Goal: Task Accomplishment & Management: Manage account settings

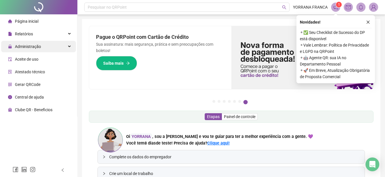
click at [44, 49] on div "Administração" at bounding box center [38, 46] width 75 height 11
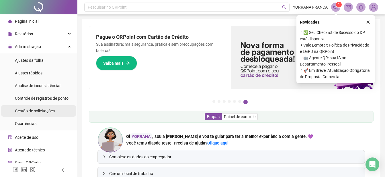
click at [55, 109] on li "Gestão de solicitações" at bounding box center [38, 110] width 75 height 11
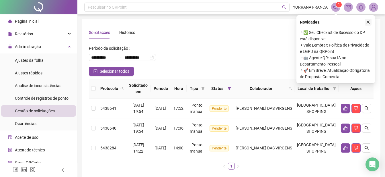
click at [369, 22] on icon "close" at bounding box center [368, 22] width 4 height 4
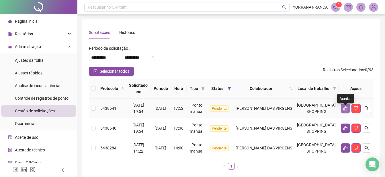
click at [346, 110] on icon "like" at bounding box center [346, 108] width 4 height 4
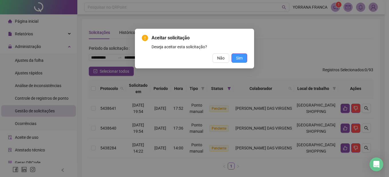
click at [242, 60] on span "Sim" at bounding box center [239, 58] width 7 height 6
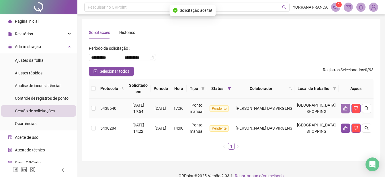
click at [342, 111] on button "button" at bounding box center [345, 108] width 9 height 9
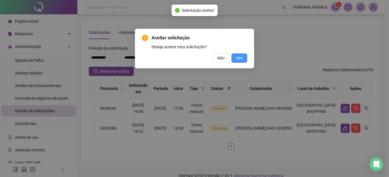
click at [241, 60] on span "Sim" at bounding box center [239, 58] width 7 height 6
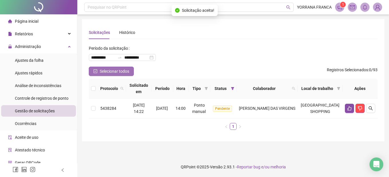
click at [116, 72] on span "Selecionar todos" at bounding box center [115, 71] width 30 height 6
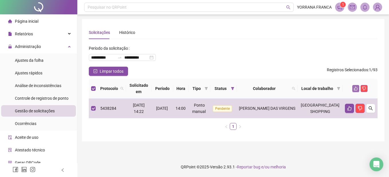
click at [355, 87] on icon "like" at bounding box center [356, 88] width 4 height 4
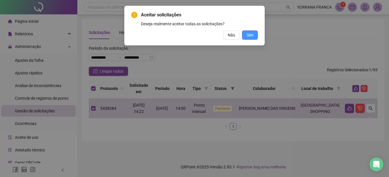
click at [256, 37] on button "Sim" at bounding box center [250, 34] width 16 height 9
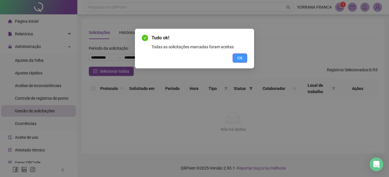
click at [237, 58] on span "OK" at bounding box center [239, 58] width 5 height 6
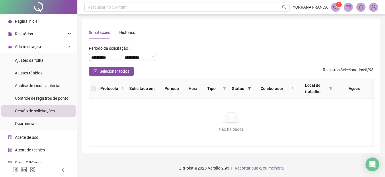
click at [120, 56] on icon "swap-right" at bounding box center [120, 57] width 5 height 5
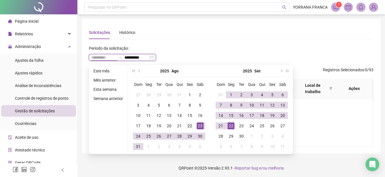
type input "**********"
click at [187, 125] on div "22" at bounding box center [189, 125] width 7 height 7
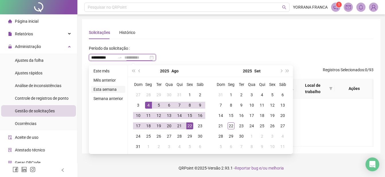
type input "**********"
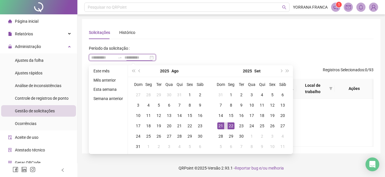
type input "**********"
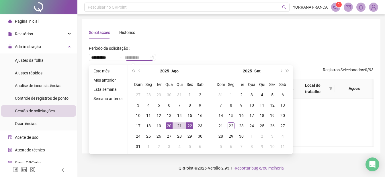
click at [168, 126] on div "20" at bounding box center [169, 125] width 7 height 7
type input "**********"
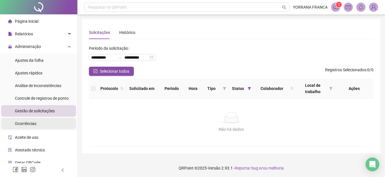
click at [30, 127] on div "Ocorrências" at bounding box center [26, 123] width 22 height 11
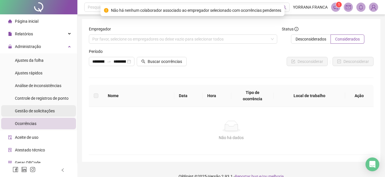
click at [34, 109] on span "Gestão de solicitações" at bounding box center [35, 110] width 40 height 5
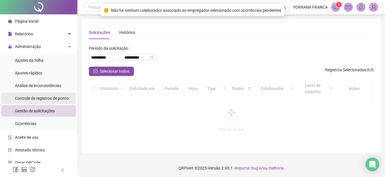
click at [38, 100] on span "Controle de registros de ponto" at bounding box center [42, 98] width 54 height 5
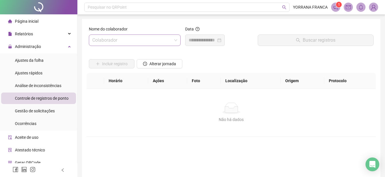
click at [165, 39] on input "search" at bounding box center [132, 40] width 80 height 11
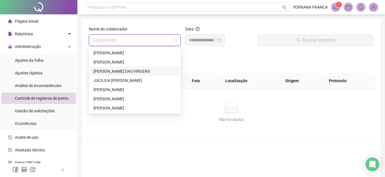
click at [102, 68] on div "[PERSON_NAME] DAS VIRGENS" at bounding box center [134, 71] width 83 height 6
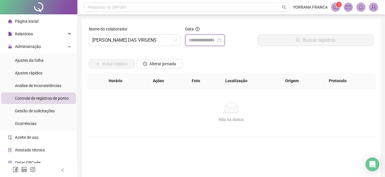
click at [210, 40] on input at bounding box center [203, 40] width 28 height 7
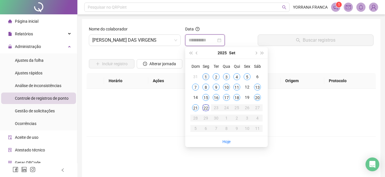
type input "**********"
click at [206, 73] on div "1" at bounding box center [205, 76] width 7 height 7
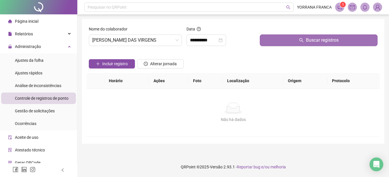
click at [304, 36] on button "Buscar registros" at bounding box center [319, 39] width 118 height 11
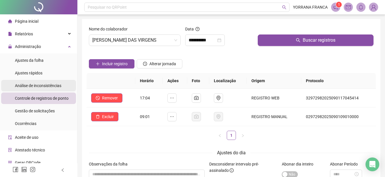
click at [46, 86] on span "Análise de inconsistências" at bounding box center [38, 85] width 46 height 5
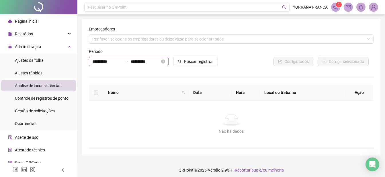
click at [126, 63] on icon "swap-right" at bounding box center [126, 61] width 5 height 5
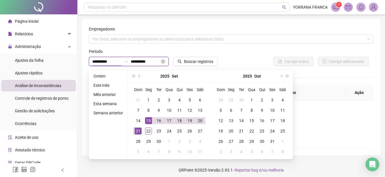
click at [126, 63] on icon "swap-right" at bounding box center [126, 61] width 5 height 5
click at [136, 42] on div "Por favor, selecione os empregadores ou deixe vazio para selecionar todos" at bounding box center [231, 38] width 285 height 9
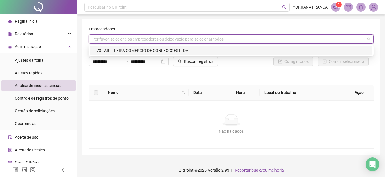
click at [132, 50] on div "L 70 - ARLT FEIRA COMERCIO DE CONFECCOES LTDA" at bounding box center [231, 50] width 276 height 6
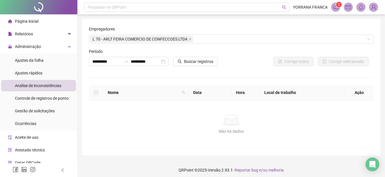
click at [136, 77] on div "**********" at bounding box center [231, 87] width 285 height 122
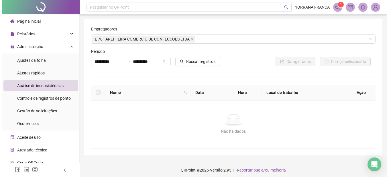
scroll to position [3, 0]
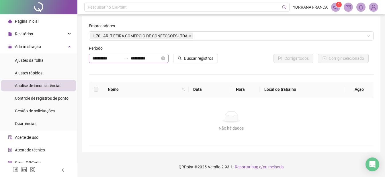
click at [125, 58] on icon "swap-right" at bounding box center [125, 58] width 3 height 1
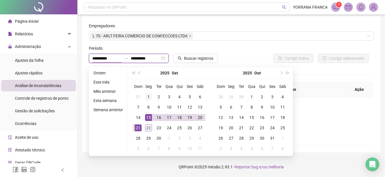
type input "**********"
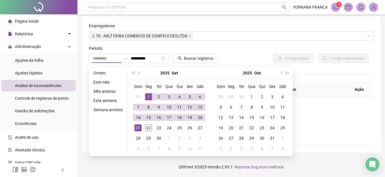
click at [147, 96] on div "1" at bounding box center [148, 96] width 7 height 7
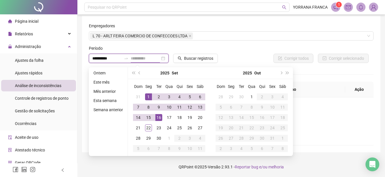
type input "**********"
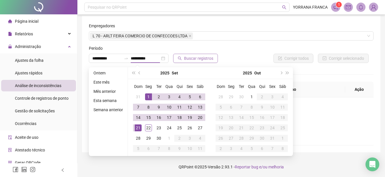
click at [181, 61] on button "Buscar registros" at bounding box center [195, 58] width 45 height 9
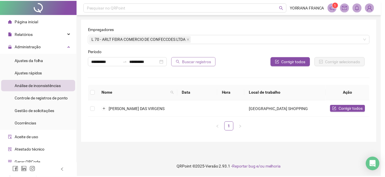
scroll to position [0, 0]
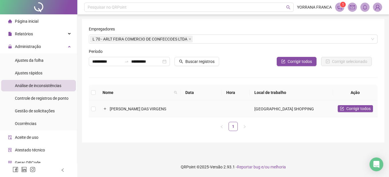
click at [118, 107] on span "[PERSON_NAME] DAS VIRGENS" at bounding box center [138, 108] width 56 height 5
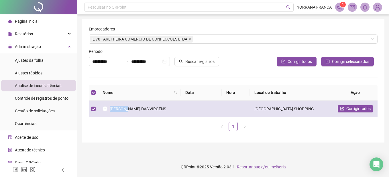
click at [118, 107] on span "[PERSON_NAME] DAS VIRGENS" at bounding box center [138, 108] width 56 height 5
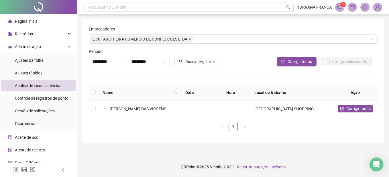
drag, startPoint x: 118, startPoint y: 107, endPoint x: 156, endPoint y: 121, distance: 40.4
click at [156, 121] on div "Nome Data Hora Local de trabalho Ação [PERSON_NAME] DAS [GEOGRAPHIC_DATA] todos…" at bounding box center [233, 108] width 289 height 46
click at [47, 75] on li "Ajustes rápidos" at bounding box center [38, 72] width 75 height 11
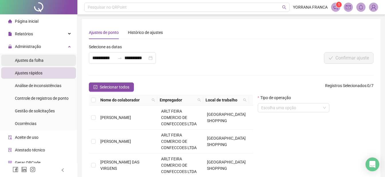
click at [45, 62] on li "Ajustes da folha" at bounding box center [38, 59] width 75 height 11
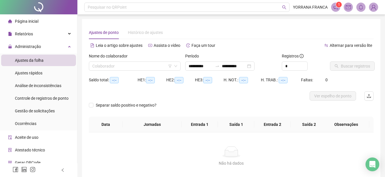
type input "**********"
click at [119, 67] on input "search" at bounding box center [132, 66] width 80 height 9
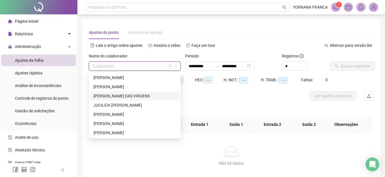
click at [110, 94] on div "[PERSON_NAME] DAS VIRGENS" at bounding box center [134, 96] width 83 height 6
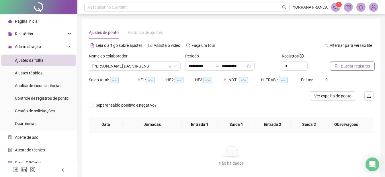
click at [351, 67] on span "Buscar registros" at bounding box center [355, 66] width 29 height 6
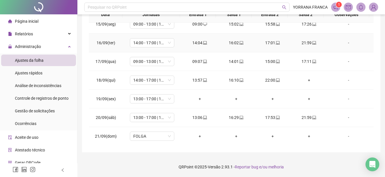
scroll to position [269, 0]
click at [169, 135] on span "FOLGA" at bounding box center [152, 135] width 38 height 9
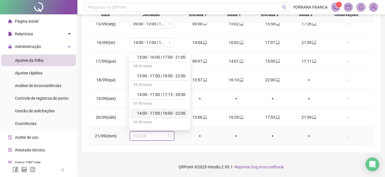
scroll to position [436, 0]
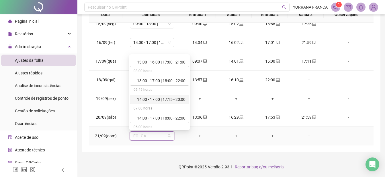
click at [164, 101] on div "14:00 - 17:00 | 17:15 - 20:00" at bounding box center [161, 99] width 48 height 6
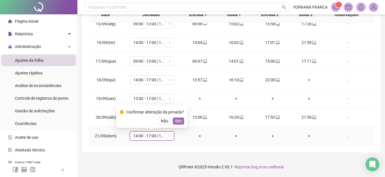
click at [181, 120] on button "Sim" at bounding box center [178, 120] width 11 height 7
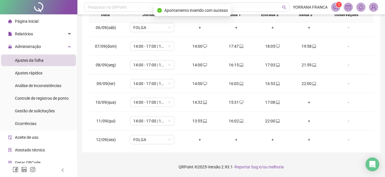
scroll to position [97, 0]
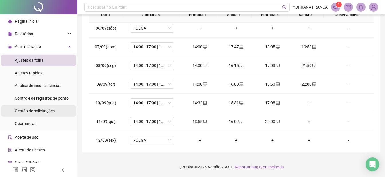
click at [36, 108] on div "Gestão de solicitações" at bounding box center [35, 110] width 40 height 11
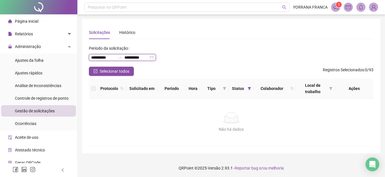
click at [138, 58] on input "**********" at bounding box center [136, 57] width 24 height 6
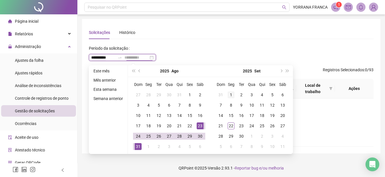
type input "**********"
click at [228, 95] on div "1" at bounding box center [231, 94] width 7 height 7
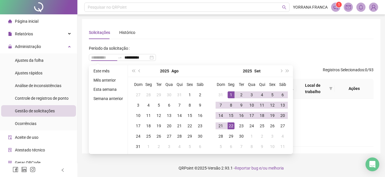
click at [229, 126] on div "22" at bounding box center [231, 125] width 7 height 7
type input "**********"
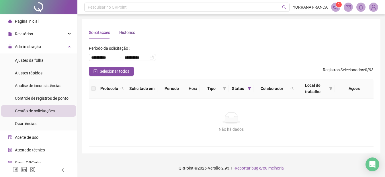
click at [126, 35] on div "Histórico" at bounding box center [127, 32] width 16 height 6
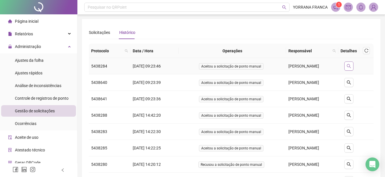
click at [346, 67] on button "button" at bounding box center [348, 65] width 9 height 9
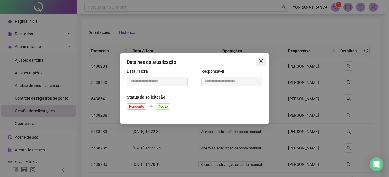
click at [258, 62] on span "Close" at bounding box center [261, 61] width 9 height 5
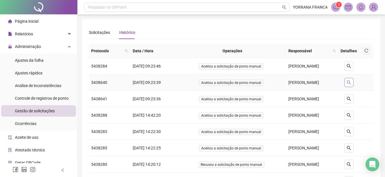
click at [352, 83] on button "button" at bounding box center [348, 82] width 9 height 9
type input "**********"
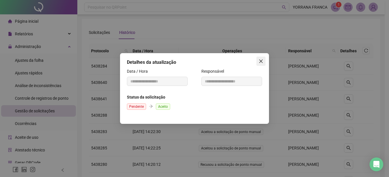
click at [263, 61] on icon "close" at bounding box center [261, 61] width 5 height 5
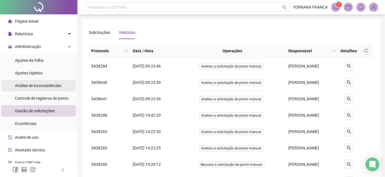
click at [60, 87] on span "Análise de inconsistências" at bounding box center [38, 85] width 46 height 5
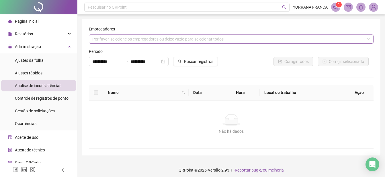
click at [135, 39] on div "Por favor, selecione os empregadores ou deixe vazio para selecionar todos" at bounding box center [231, 38] width 285 height 9
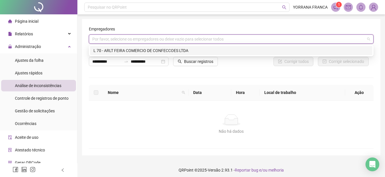
click at [133, 49] on div "L 70 - ARLT FEIRA COMERCIO DE CONFECCOES LTDA" at bounding box center [231, 50] width 276 height 6
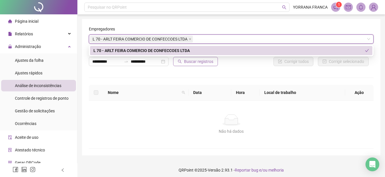
click at [195, 63] on span "Buscar registros" at bounding box center [198, 61] width 29 height 6
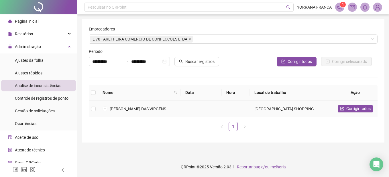
click at [136, 108] on span "[PERSON_NAME] DAS VIRGENS" at bounding box center [138, 108] width 56 height 5
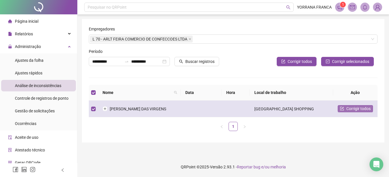
click at [352, 109] on span "Corrigir todos" at bounding box center [359, 108] width 24 height 6
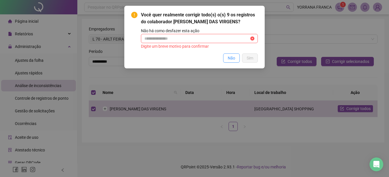
click at [234, 60] on span "Não" at bounding box center [231, 58] width 7 height 6
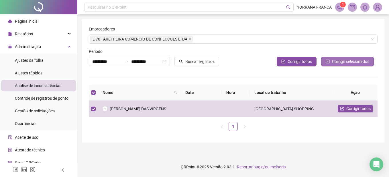
click at [330, 58] on button "Corrigir selecionados" at bounding box center [347, 61] width 53 height 9
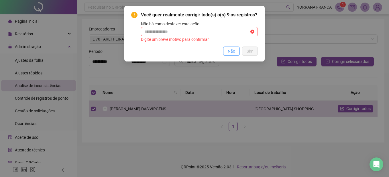
click at [235, 54] on button "Não" at bounding box center [231, 50] width 17 height 9
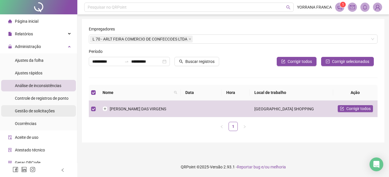
click at [37, 115] on div "Gestão de solicitações" at bounding box center [35, 110] width 40 height 11
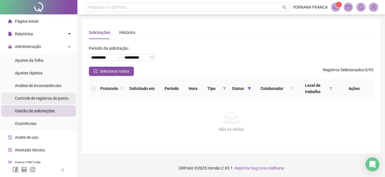
click at [37, 100] on span "Controle de registros de ponto" at bounding box center [42, 98] width 54 height 5
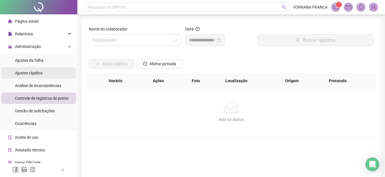
click at [37, 68] on div "Ajustes rápidos" at bounding box center [29, 72] width 28 height 11
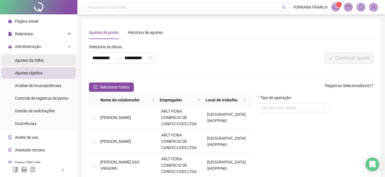
click at [39, 61] on span "Ajustes da folha" at bounding box center [29, 60] width 29 height 5
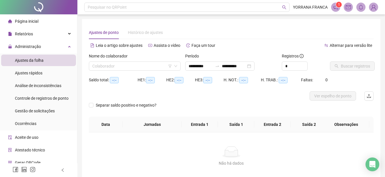
type input "**********"
click at [119, 65] on input "search" at bounding box center [132, 66] width 80 height 9
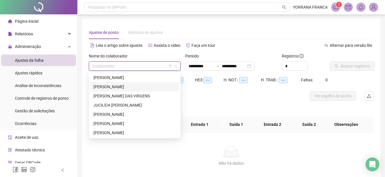
click at [118, 87] on div "[PERSON_NAME]" at bounding box center [134, 86] width 83 height 6
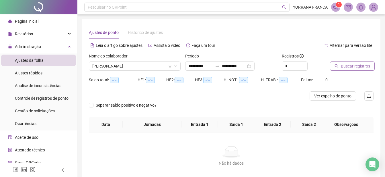
click at [344, 65] on span "Buscar registros" at bounding box center [355, 66] width 29 height 6
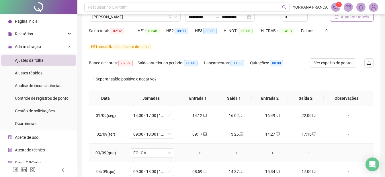
scroll to position [46, 0]
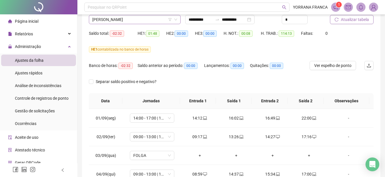
click at [161, 21] on span "[PERSON_NAME]" at bounding box center [134, 19] width 85 height 9
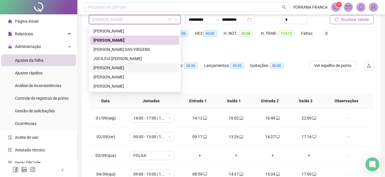
click at [136, 68] on div "[PERSON_NAME]" at bounding box center [134, 68] width 83 height 6
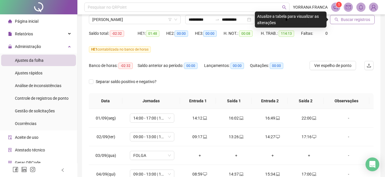
click at [336, 22] on button "Buscar registros" at bounding box center [352, 19] width 45 height 9
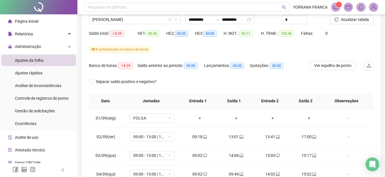
scroll to position [18, 0]
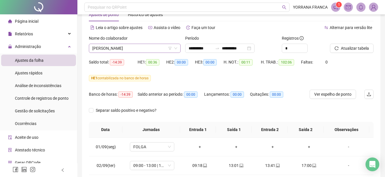
click at [176, 49] on icon "down" at bounding box center [175, 47] width 3 height 3
click at [175, 48] on icon "down" at bounding box center [175, 47] width 3 height 3
click at [150, 48] on span "[PERSON_NAME]" at bounding box center [134, 48] width 85 height 9
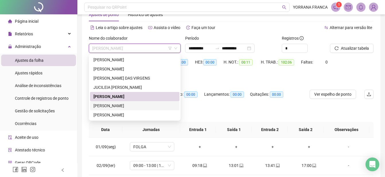
click at [117, 104] on div "[PERSON_NAME]" at bounding box center [134, 105] width 83 height 6
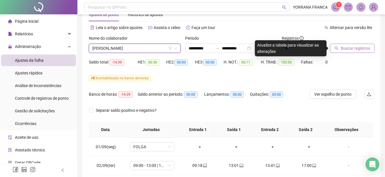
click at [342, 50] on span "Buscar registros" at bounding box center [355, 48] width 29 height 6
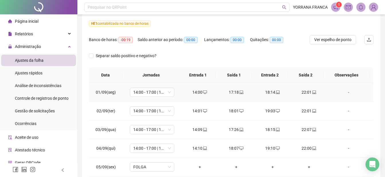
scroll to position [0, 0]
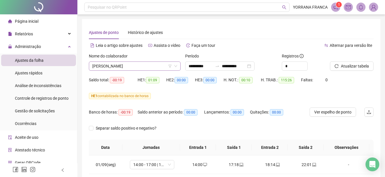
click at [159, 67] on span "[PERSON_NAME]" at bounding box center [134, 66] width 85 height 9
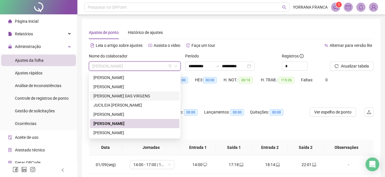
click at [132, 97] on div "[PERSON_NAME] DAS VIRGENS" at bounding box center [134, 96] width 83 height 6
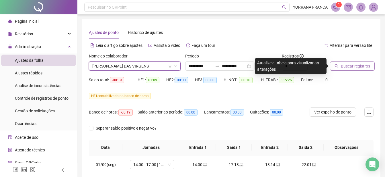
click at [348, 68] on span "Buscar registros" at bounding box center [355, 66] width 29 height 6
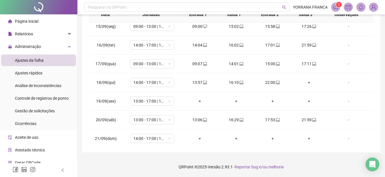
scroll to position [269, 0]
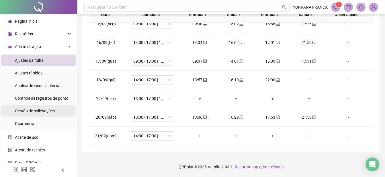
click at [49, 109] on span "Gestão de solicitações" at bounding box center [35, 110] width 40 height 5
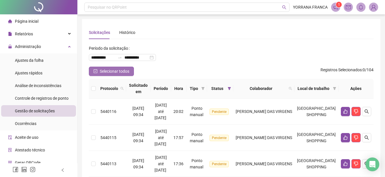
click at [127, 70] on span "Selecionar todos" at bounding box center [115, 71] width 30 height 6
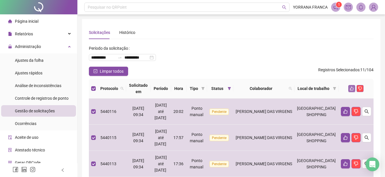
click at [354, 88] on icon "like" at bounding box center [352, 89] width 4 height 4
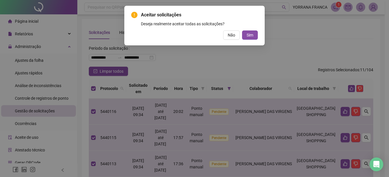
click at [249, 30] on div "Aceitar solicitações Deseja realmente aceitar todas as solicitações? Não Sim" at bounding box center [194, 25] width 127 height 28
click at [251, 35] on span "Sim" at bounding box center [250, 35] width 7 height 6
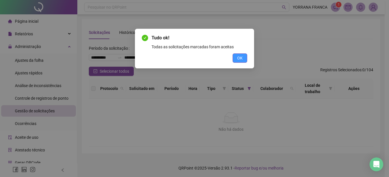
click at [244, 56] on button "OK" at bounding box center [240, 57] width 15 height 9
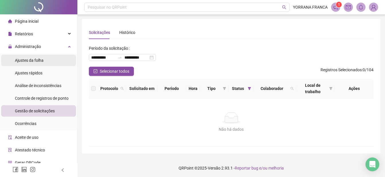
click at [41, 58] on span "Ajustes da folha" at bounding box center [29, 60] width 29 height 5
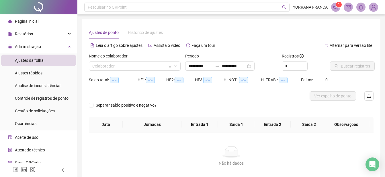
type input "**********"
click at [146, 65] on input "search" at bounding box center [132, 66] width 80 height 9
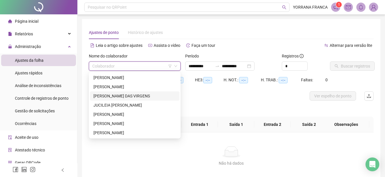
click at [119, 94] on div "[PERSON_NAME] DAS VIRGENS" at bounding box center [134, 96] width 83 height 6
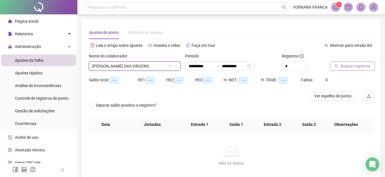
click at [340, 65] on button "Buscar registros" at bounding box center [352, 65] width 45 height 9
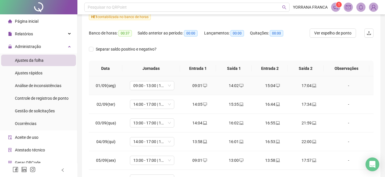
scroll to position [29, 0]
